Goal: Task Accomplishment & Management: Complete application form

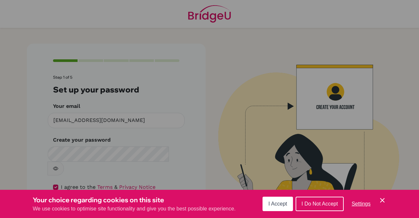
click at [384, 202] on icon "Save and close" at bounding box center [382, 200] width 5 height 5
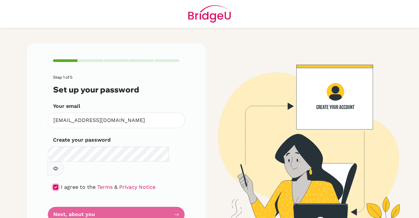
click at [54, 184] on input "checkbox" at bounding box center [55, 186] width 5 height 5
checkbox input "true"
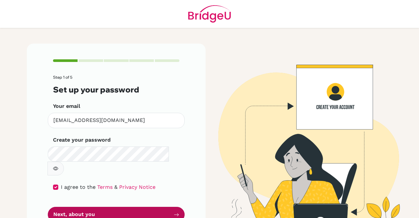
click at [72, 207] on button "Next, about you" at bounding box center [116, 214] width 137 height 15
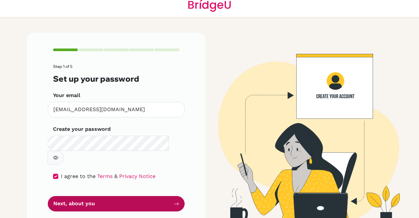
scroll to position [10, 0]
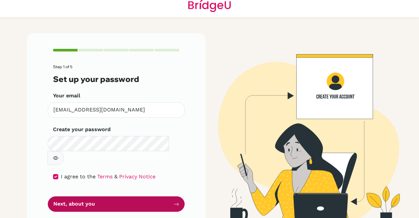
click at [118, 196] on button "Next, about you" at bounding box center [116, 203] width 137 height 15
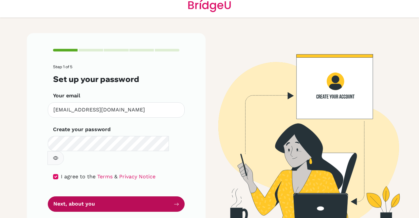
click at [118, 196] on button "Next, about you" at bounding box center [116, 203] width 137 height 15
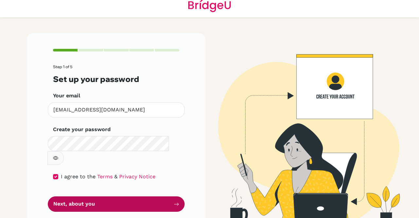
click at [118, 196] on button "Next, about you" at bounding box center [116, 203] width 137 height 15
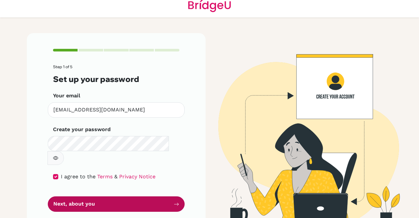
click at [118, 196] on button "Next, about you" at bounding box center [116, 203] width 137 height 15
click at [79, 196] on button "Next, about you" at bounding box center [116, 203] width 137 height 15
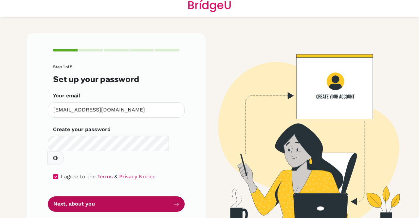
click at [79, 196] on button "Next, about you" at bounding box center [116, 203] width 137 height 15
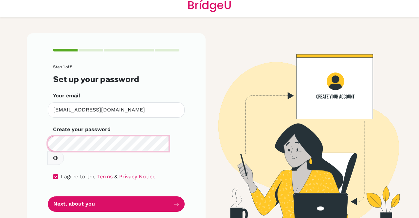
click at [32, 148] on div "Step 1 of 5 Set up your password Your email [EMAIL_ADDRESS][DOMAIN_NAME] Invali…" at bounding box center [116, 130] width 179 height 194
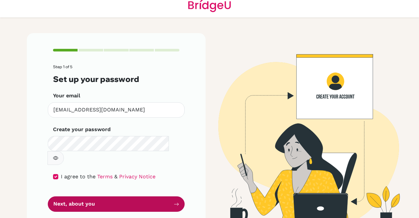
click at [96, 196] on button "Next, about you" at bounding box center [116, 203] width 137 height 15
